Goal: Navigation & Orientation: Find specific page/section

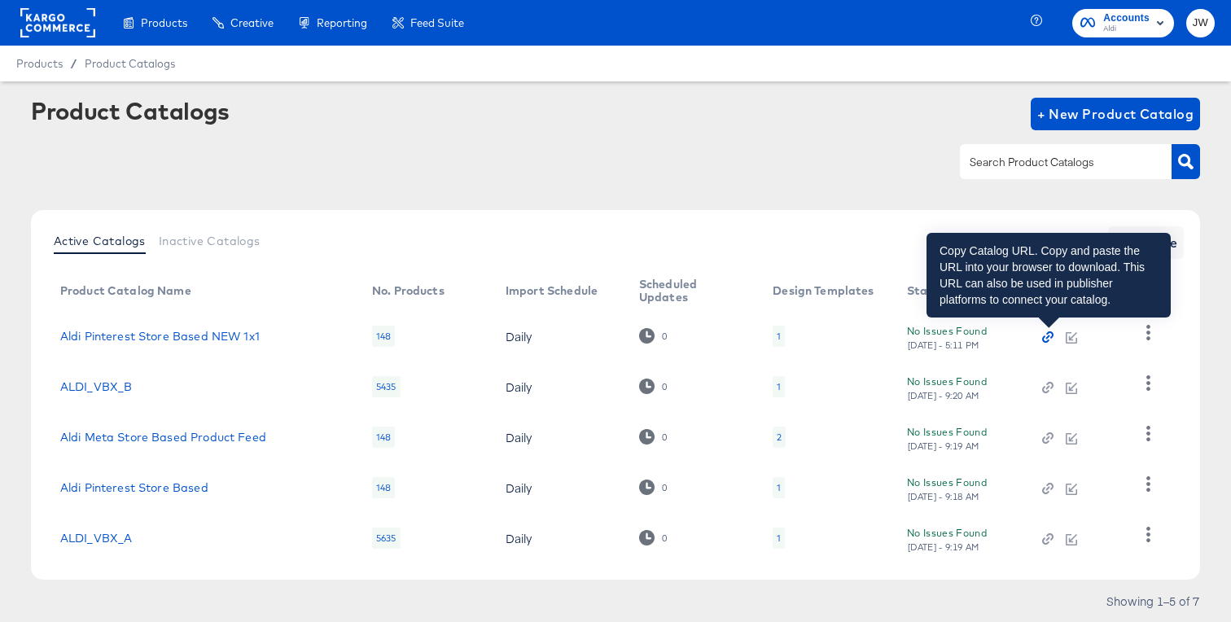
click at [1043, 332] on icon "button" at bounding box center [1047, 336] width 11 height 11
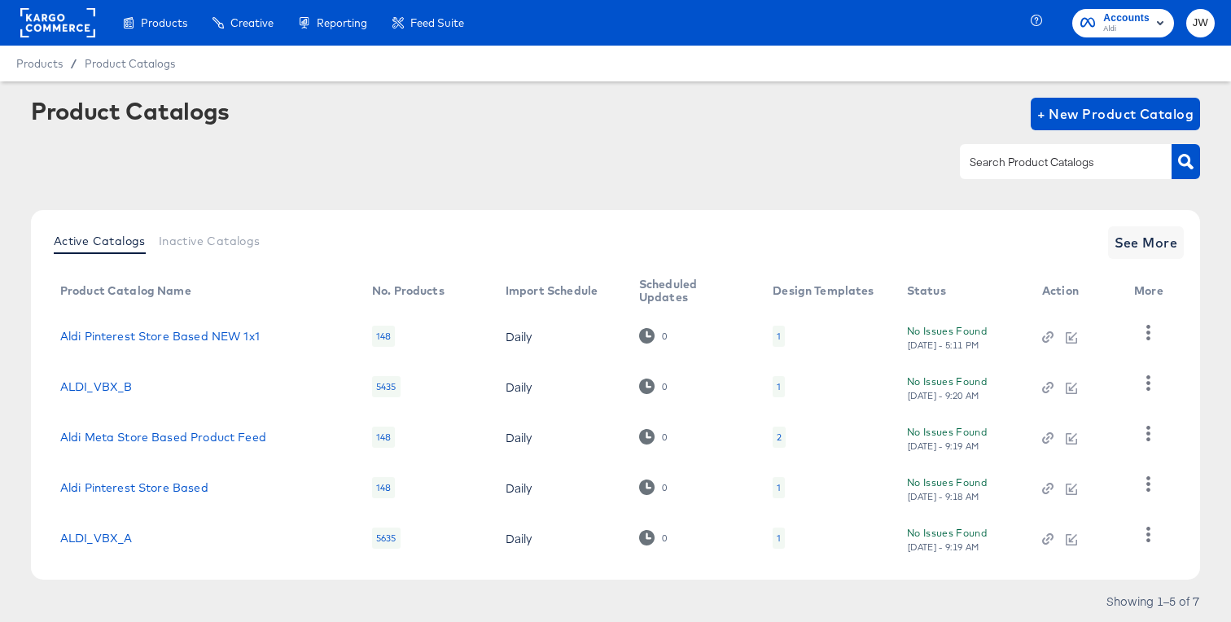
click at [265, 334] on div "Aldi Pinterest Store Based NEW 1x1" at bounding box center [199, 336] width 279 height 13
copy link "Aldi Pinterest Store Based NEW 1x1"
click at [204, 335] on link "Aldi Pinterest Store Based NEW 1x1" at bounding box center [159, 336] width 199 height 13
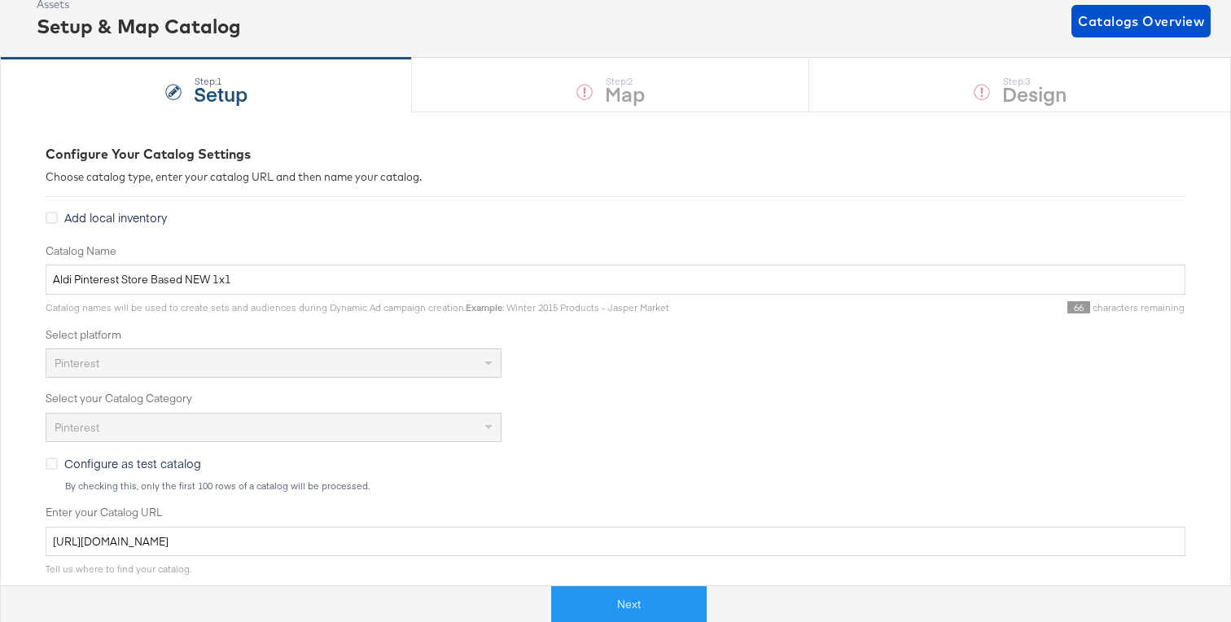
scroll to position [95, 0]
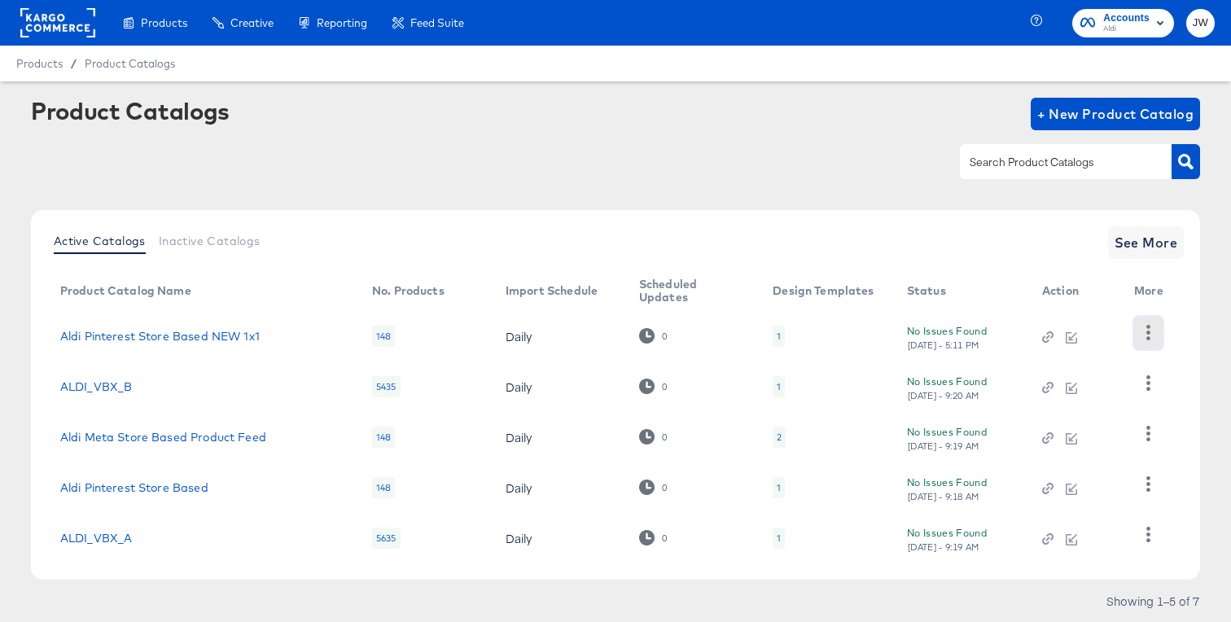
click at [1155, 322] on button "button" at bounding box center [1148, 333] width 28 height 33
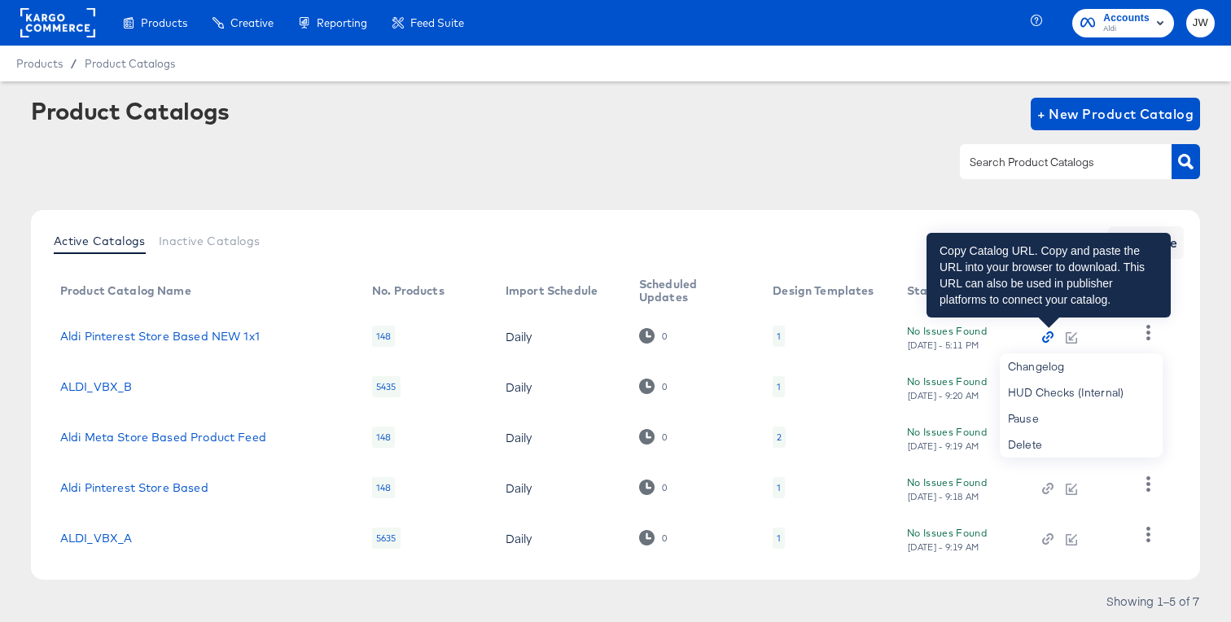
click at [1049, 336] on icon "button" at bounding box center [1048, 337] width 4 height 4
click at [1049, 335] on icon "button" at bounding box center [1047, 336] width 11 height 11
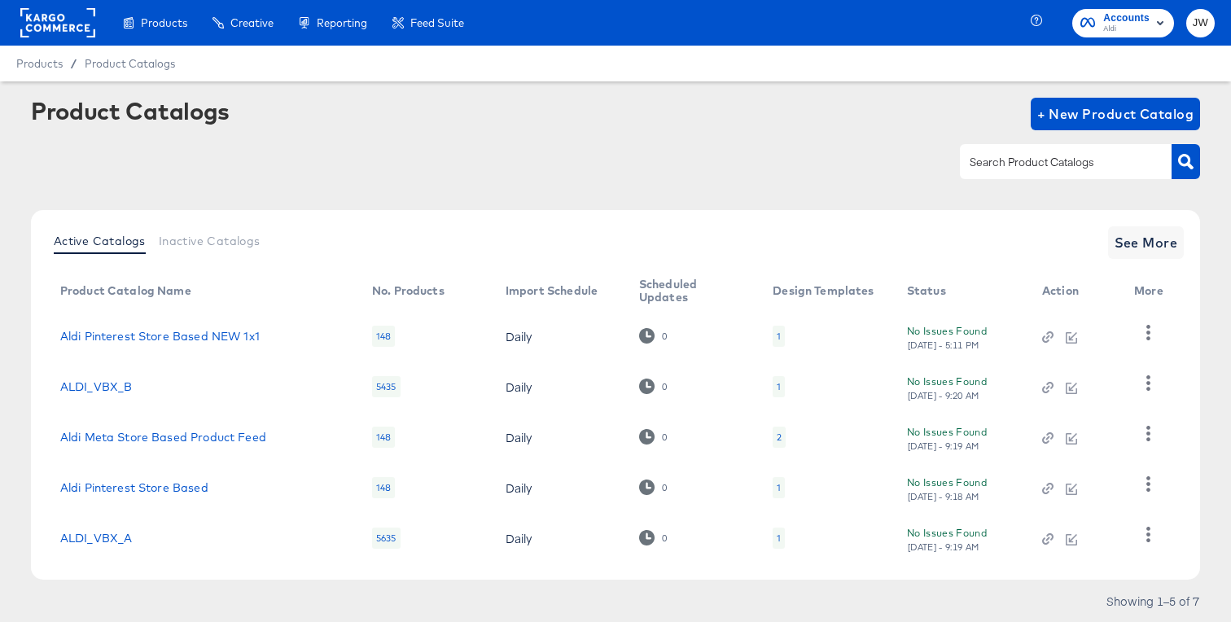
click at [51, 19] on rect at bounding box center [57, 22] width 75 height 29
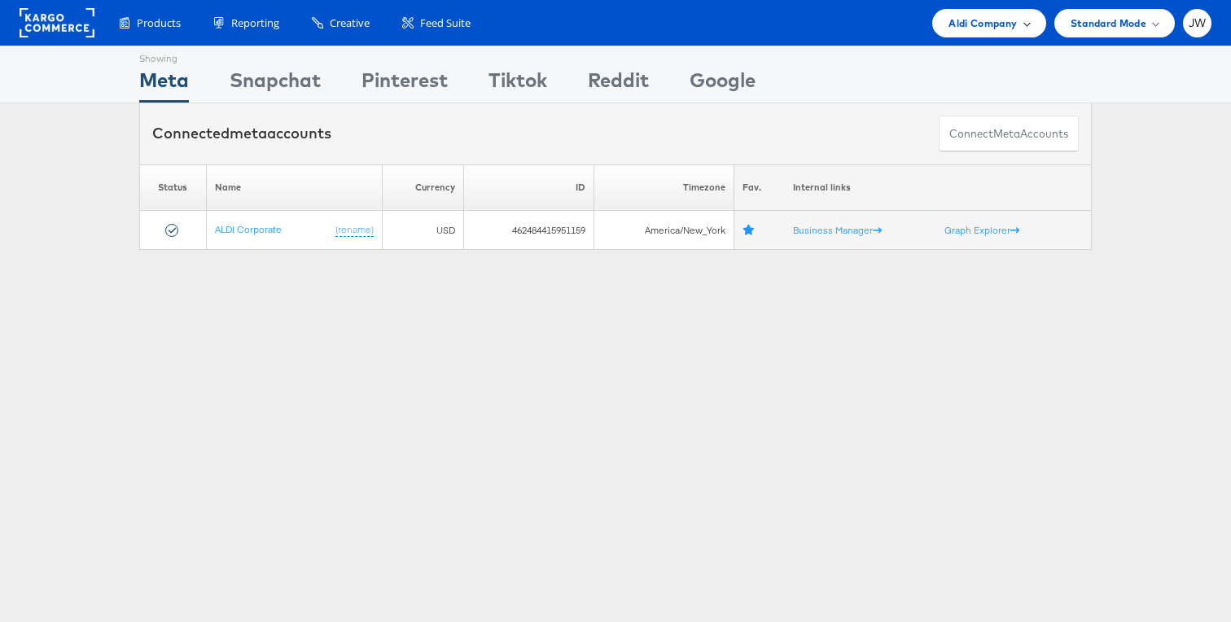
click at [1004, 20] on span "Aldi Company" at bounding box center [983, 23] width 68 height 17
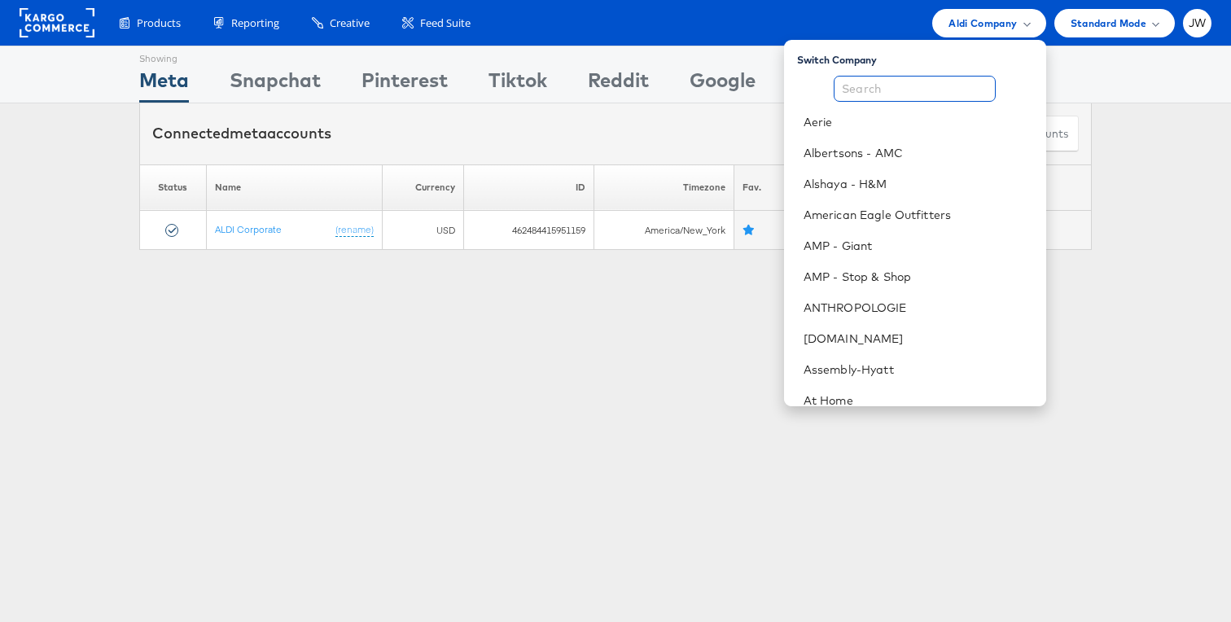
click at [917, 93] on input "text" at bounding box center [915, 89] width 162 height 26
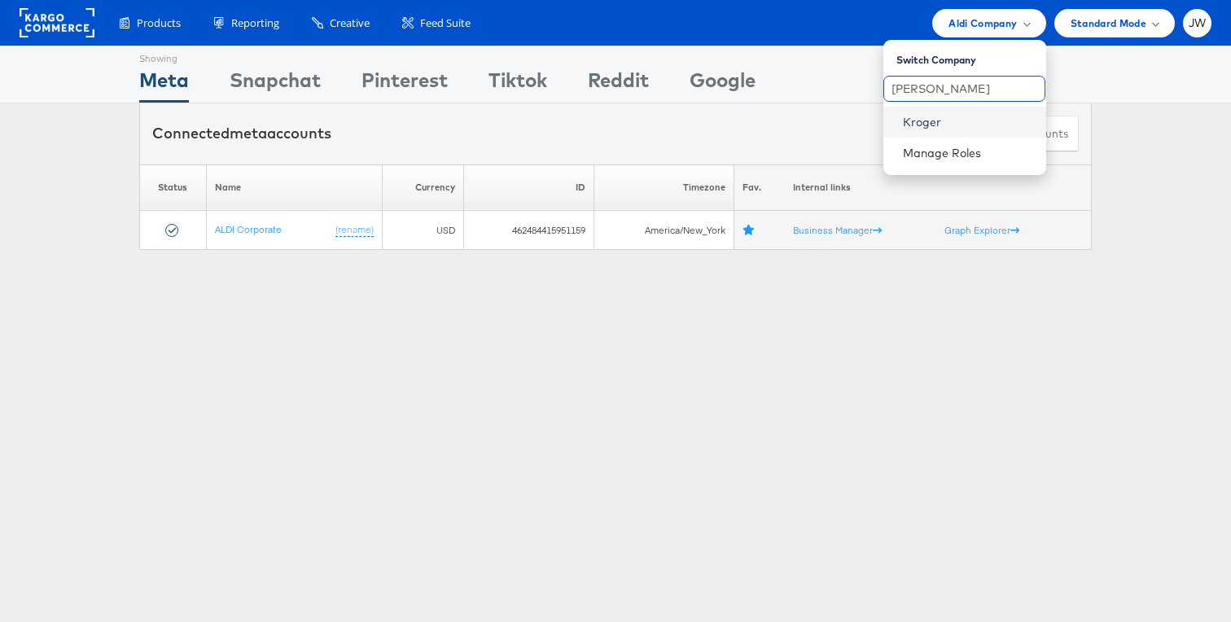
type input "krog"
click at [913, 125] on link "Kroger" at bounding box center [968, 122] width 130 height 16
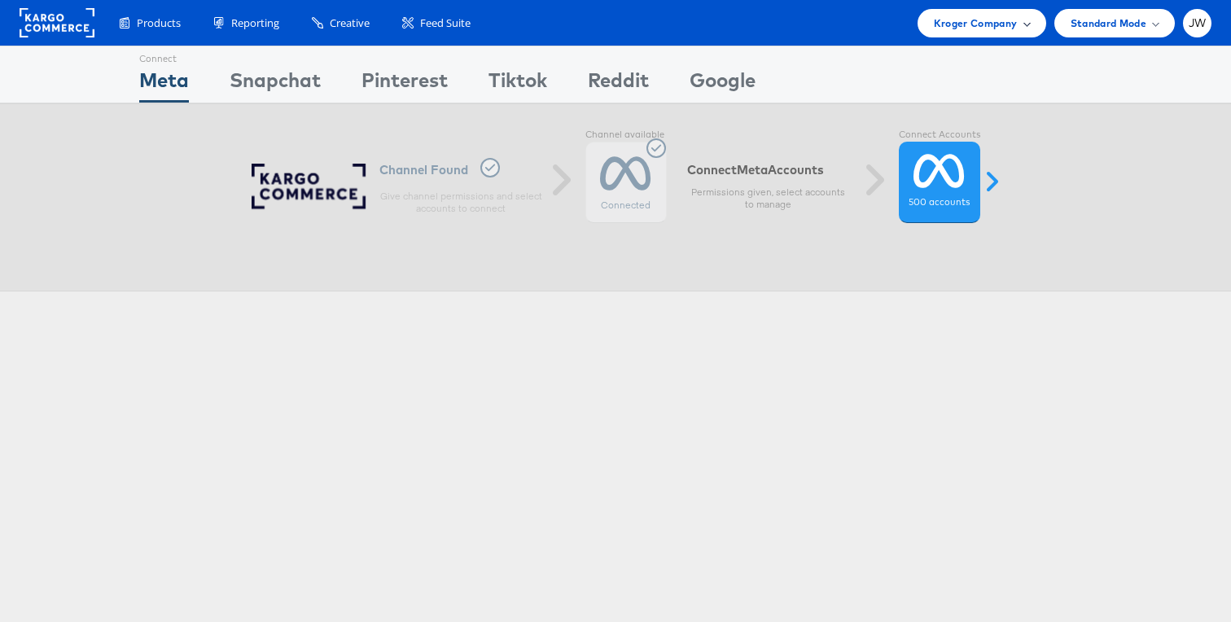
click at [962, 29] on span "Kroger Company" at bounding box center [976, 23] width 84 height 17
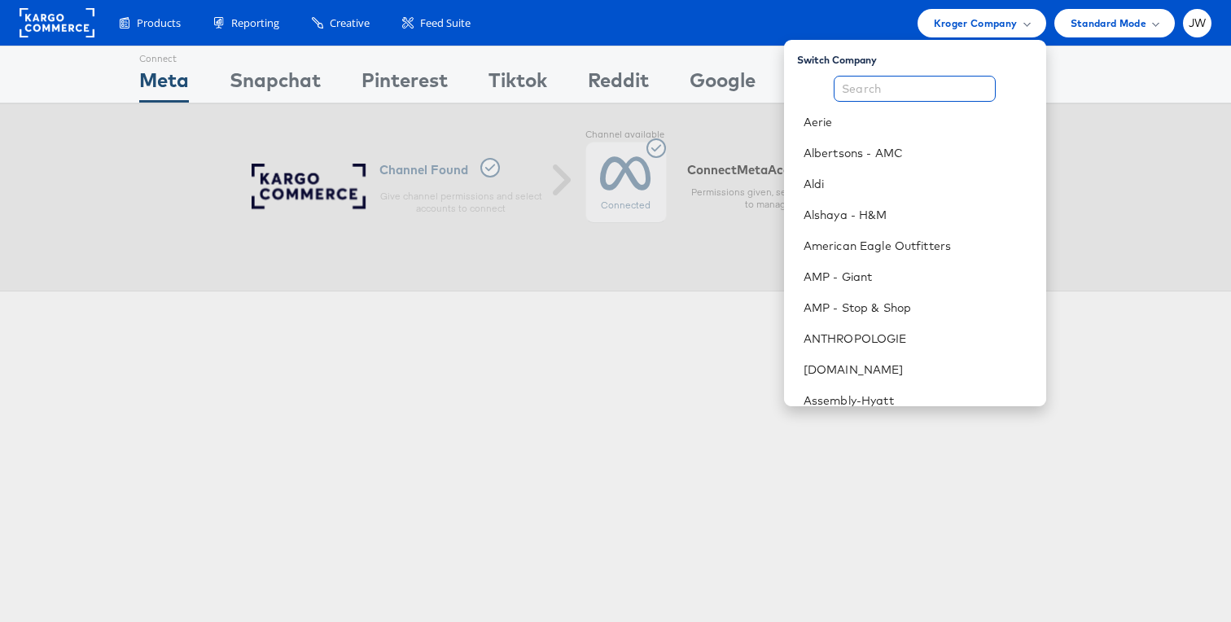
click at [892, 92] on input "text" at bounding box center [915, 89] width 162 height 26
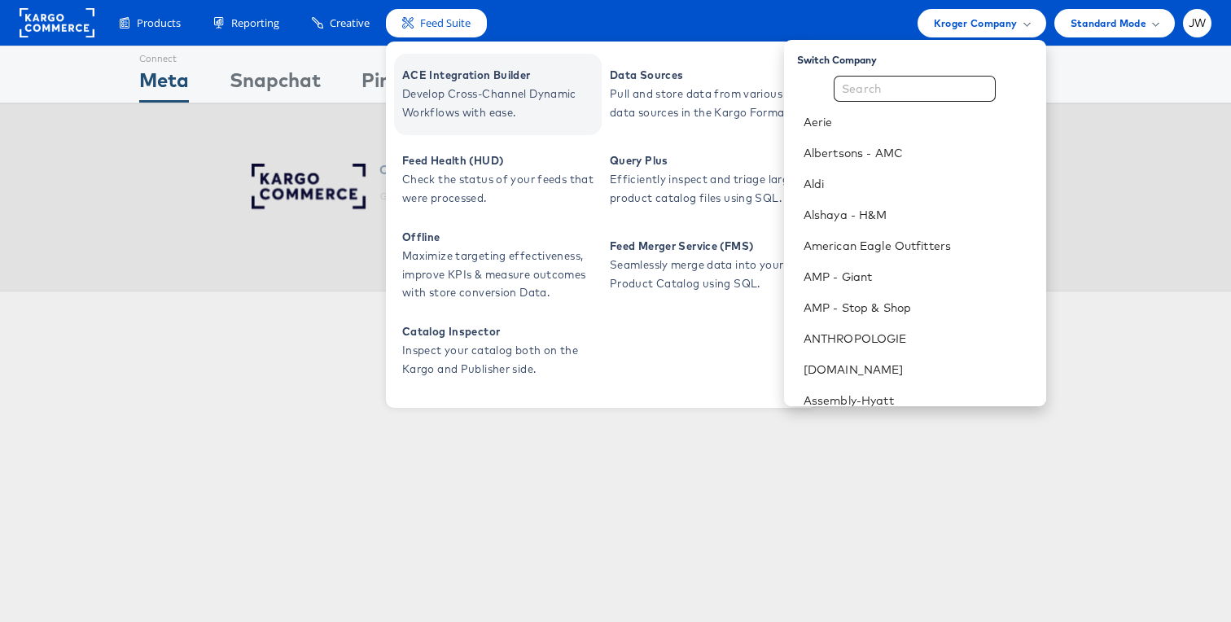
click at [436, 77] on span "ACE Integration Builder" at bounding box center [499, 75] width 195 height 19
